Goal: Transaction & Acquisition: Book appointment/travel/reservation

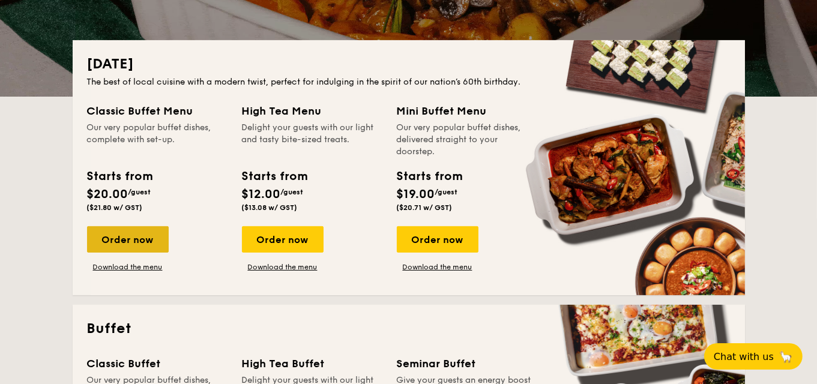
click at [151, 241] on div "Order now" at bounding box center [128, 239] width 82 height 26
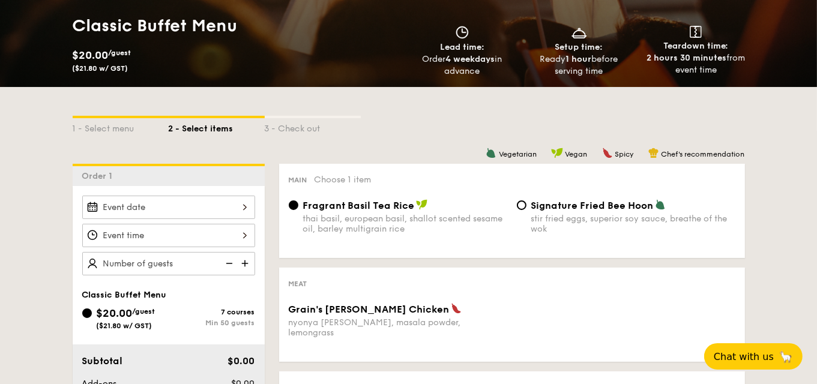
scroll to position [180, 0]
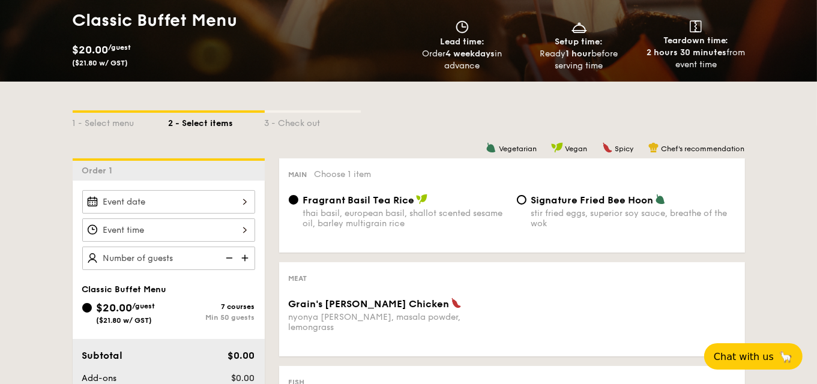
click at [248, 253] on img at bounding box center [246, 258] width 18 height 23
type input "50 guests"
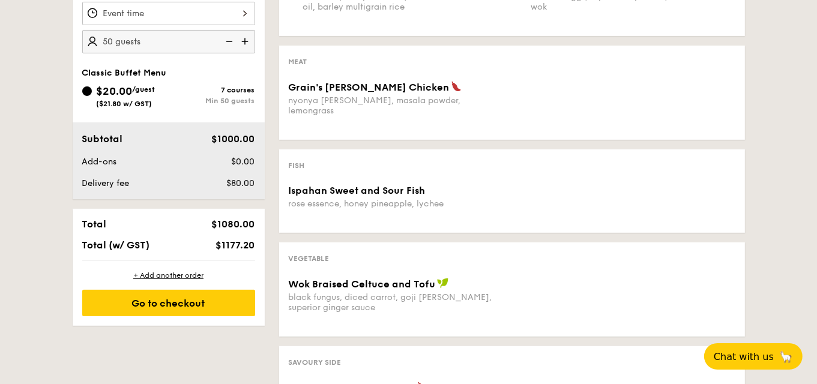
scroll to position [420, 0]
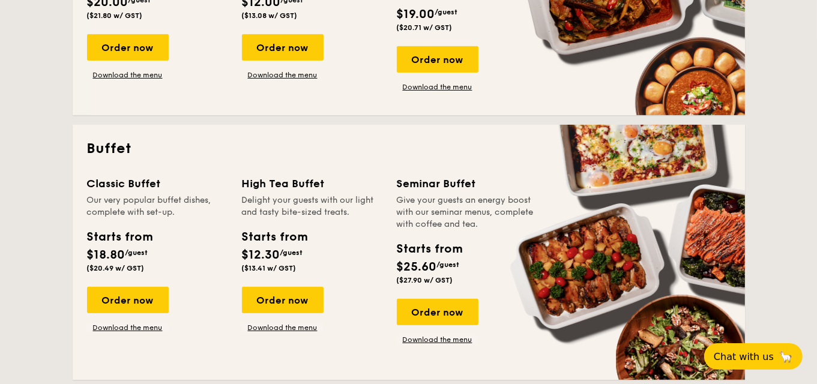
scroll to position [240, 0]
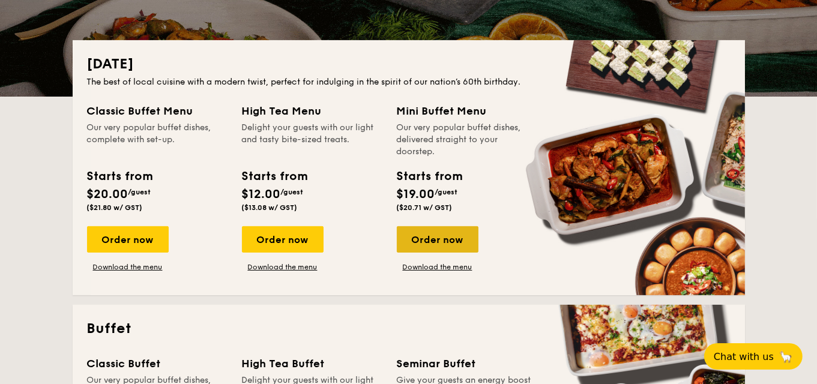
click at [452, 231] on div "Order now" at bounding box center [438, 239] width 82 height 26
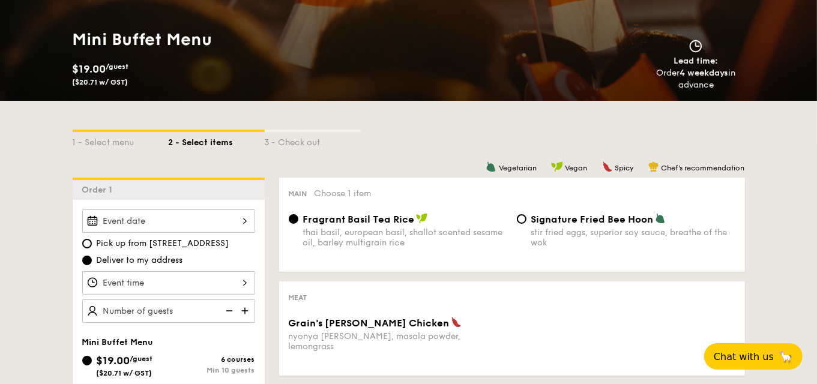
scroll to position [180, 0]
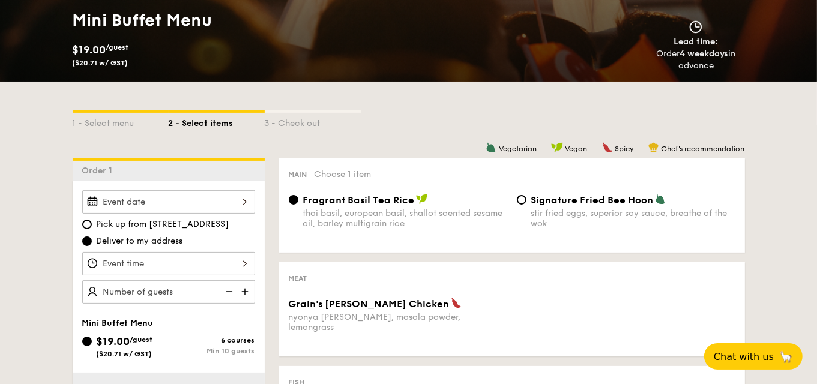
click at [246, 291] on img at bounding box center [246, 291] width 18 height 23
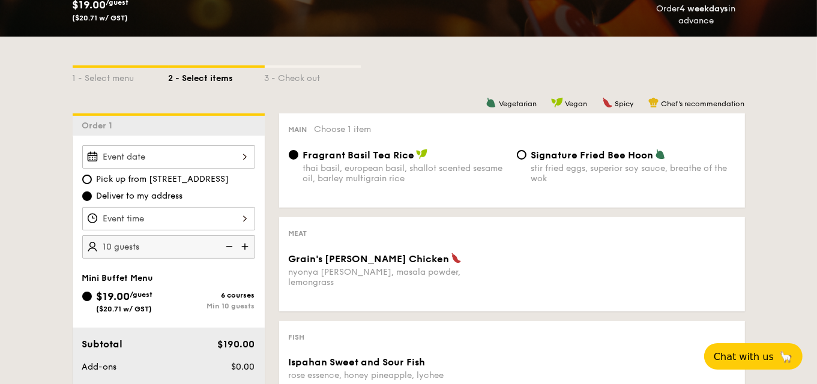
scroll to position [240, 0]
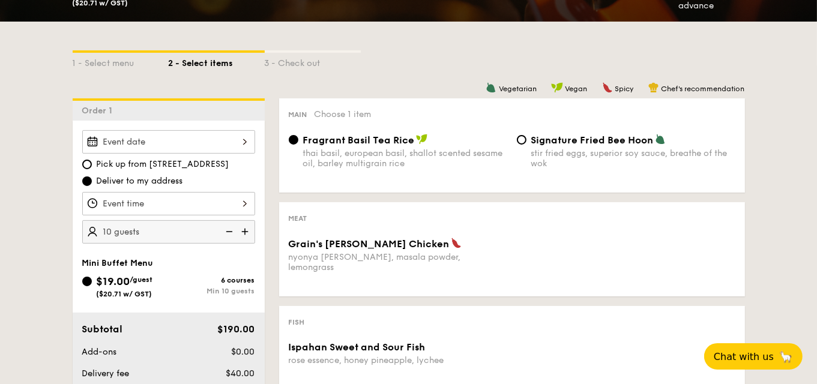
click at [244, 228] on img at bounding box center [246, 231] width 18 height 23
click at [92, 275] on div "$19.00 /guest ($20.71 w/ GST)" at bounding box center [125, 285] width 86 height 25
click at [92, 277] on input "$19.00 /guest ($20.71 w/ GST) 6 courses Min 10 guests" at bounding box center [87, 282] width 10 height 10
click at [250, 230] on img at bounding box center [246, 231] width 18 height 23
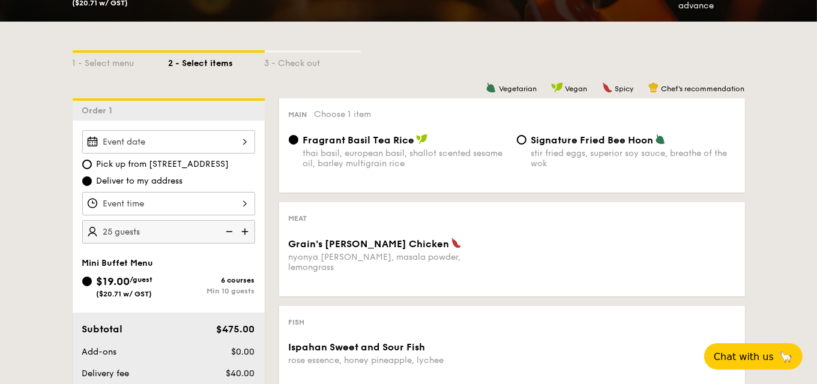
click at [250, 230] on img at bounding box center [246, 231] width 18 height 23
type input "35 guests"
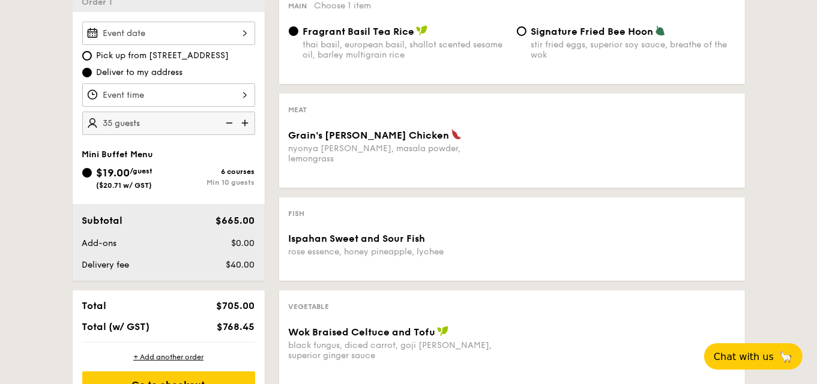
scroll to position [360, 0]
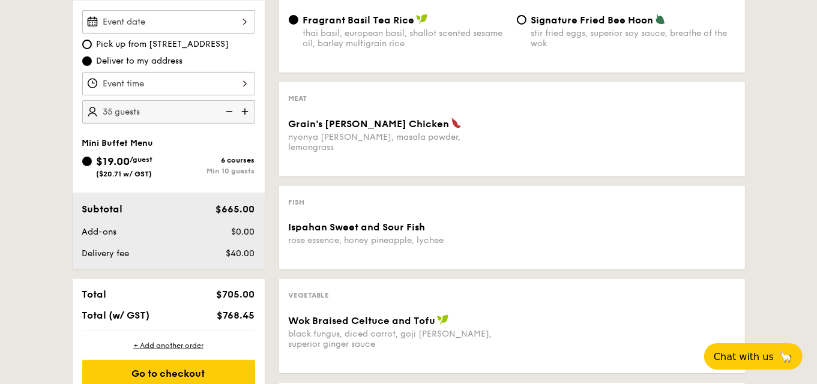
drag, startPoint x: 253, startPoint y: 312, endPoint x: 212, endPoint y: 310, distance: 41.5
click at [212, 310] on div "$768.45" at bounding box center [223, 315] width 73 height 11
copy span "$768.45"
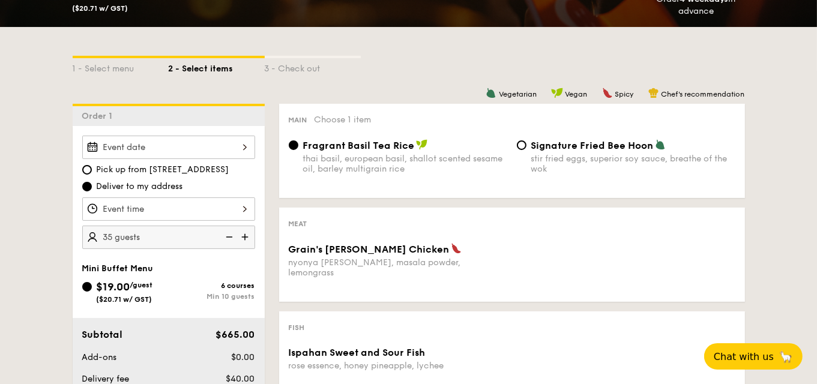
scroll to position [120, 0]
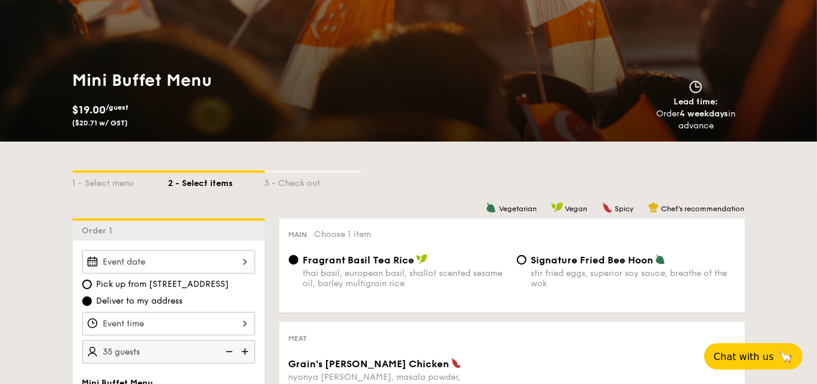
click at [185, 327] on div at bounding box center [168, 323] width 173 height 23
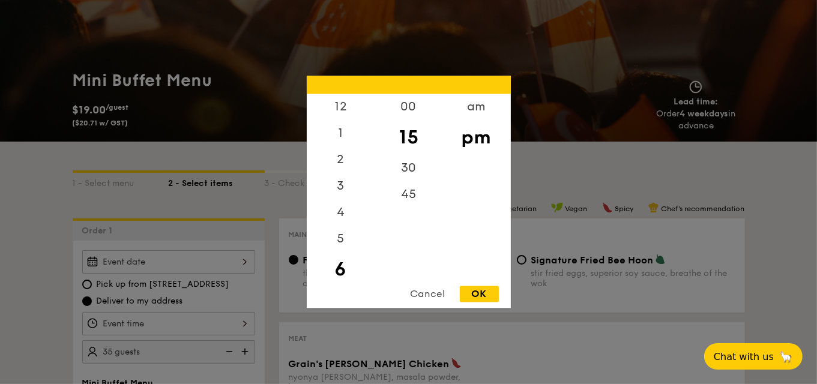
scroll to position [27, 0]
drag, startPoint x: 97, startPoint y: 276, endPoint x: 114, endPoint y: 275, distance: 17.4
click at [97, 275] on div at bounding box center [408, 192] width 817 height 384
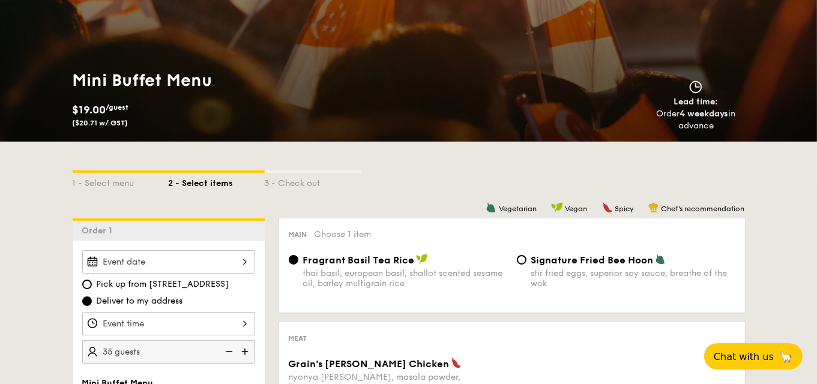
click at [156, 260] on div at bounding box center [408, 192] width 817 height 384
click at [232, 266] on div at bounding box center [168, 261] width 173 height 23
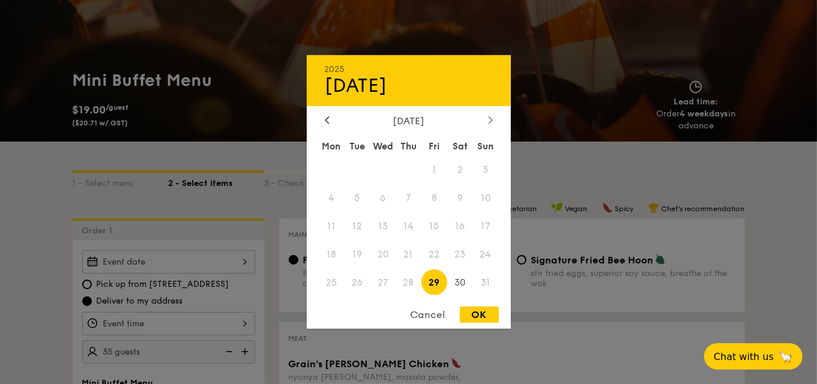
click at [491, 123] on icon at bounding box center [490, 120] width 5 height 8
click at [327, 246] on span "22" at bounding box center [332, 254] width 26 height 26
click at [330, 255] on span "22" at bounding box center [332, 254] width 26 height 26
click at [335, 271] on span "29" at bounding box center [332, 283] width 26 height 26
click at [481, 181] on span "7" at bounding box center [486, 170] width 26 height 26
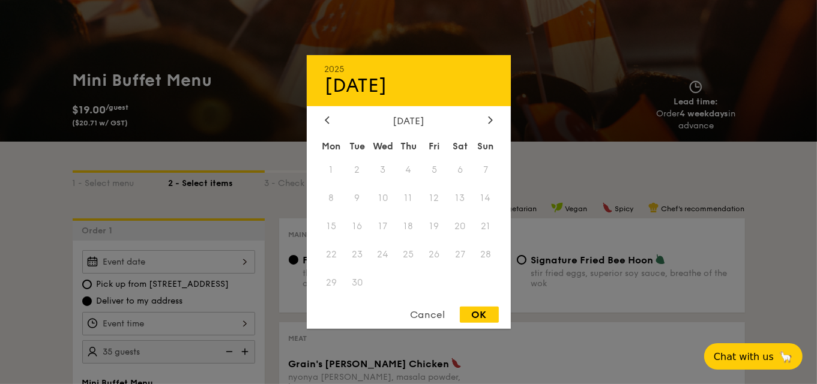
click at [332, 124] on div at bounding box center [327, 120] width 11 height 11
click at [461, 282] on span "30" at bounding box center [460, 283] width 26 height 26
click at [491, 119] on icon at bounding box center [490, 119] width 4 height 7
click at [431, 316] on div "Cancel" at bounding box center [428, 315] width 59 height 16
